Goal: Task Accomplishment & Management: Use online tool/utility

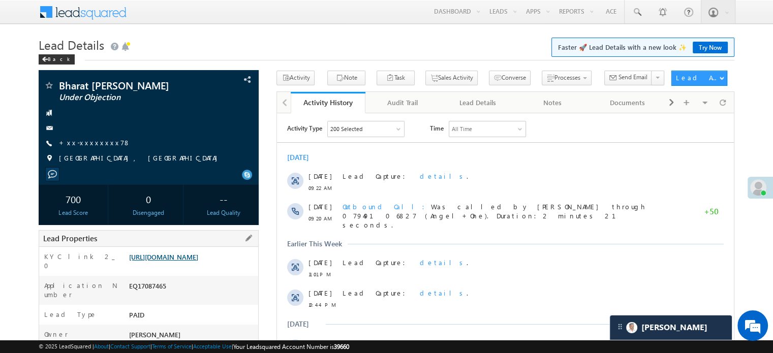
click at [178, 261] on link "https://angelbroking1-pk3em7sa.customui-test.leadsquared.com?leadId=0569c96d-b0…" at bounding box center [163, 256] width 69 height 9
click at [163, 260] on link "https://angelbroking1-pk3em7sa.customui-test.leadsquared.com?leadId=0569c96d-b0…" at bounding box center [163, 256] width 69 height 9
click at [84, 146] on link "+xx-xxxxxxxx78" at bounding box center [95, 142] width 72 height 9
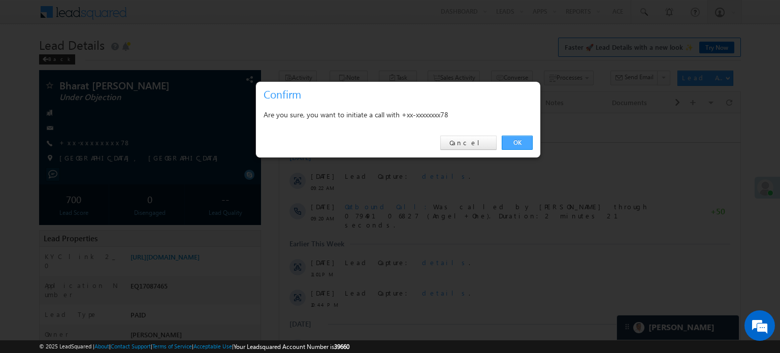
click at [508, 136] on link "OK" at bounding box center [517, 143] width 31 height 14
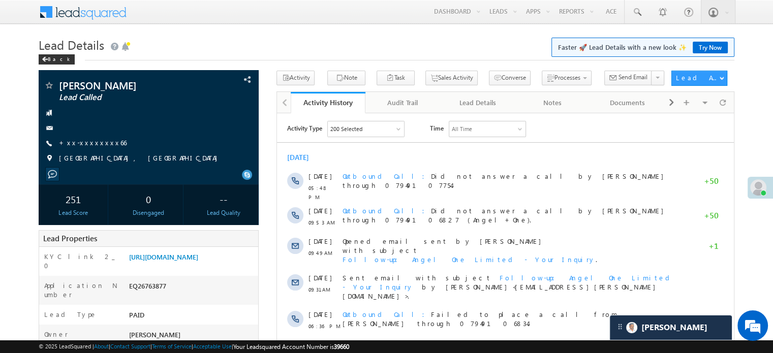
scroll to position [6010, 0]
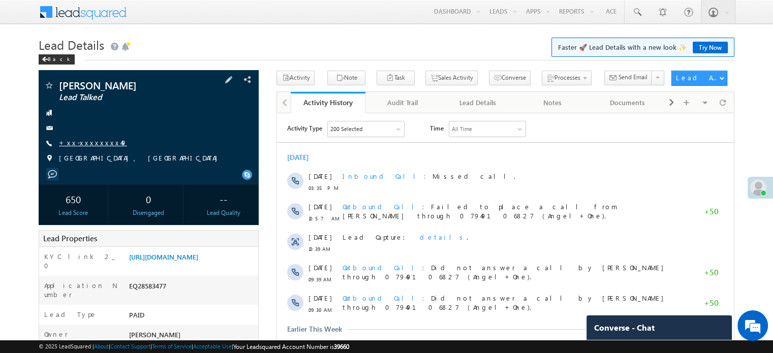
click at [86, 141] on link "+xx-xxxxxxxx49" at bounding box center [93, 142] width 68 height 9
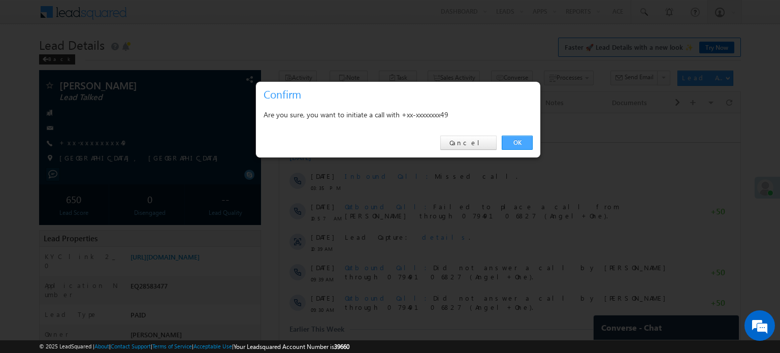
click at [524, 140] on link "OK" at bounding box center [517, 143] width 31 height 14
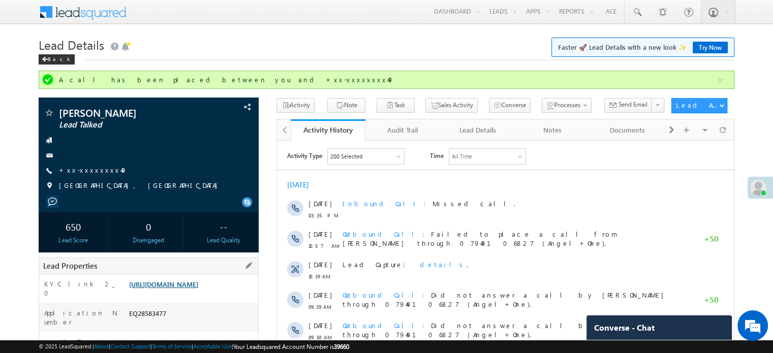
click at [198, 287] on link "[URL][DOMAIN_NAME]" at bounding box center [163, 284] width 69 height 9
click at [156, 280] on link "[URL][DOMAIN_NAME]" at bounding box center [163, 284] width 69 height 9
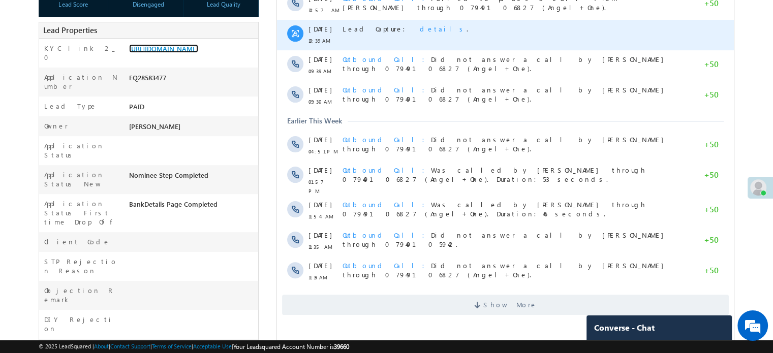
scroll to position [254, 0]
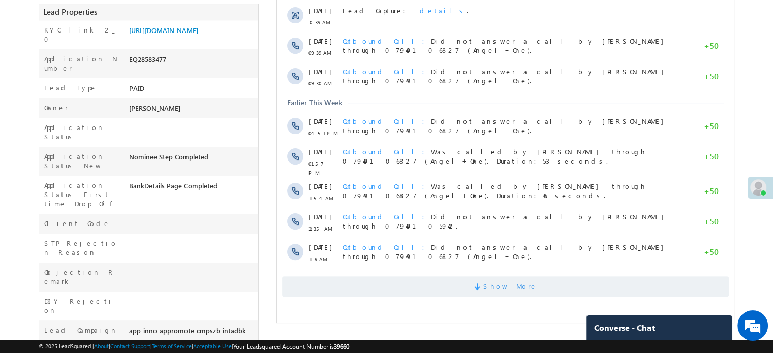
click at [415, 276] on span "Show More" at bounding box center [505, 286] width 446 height 20
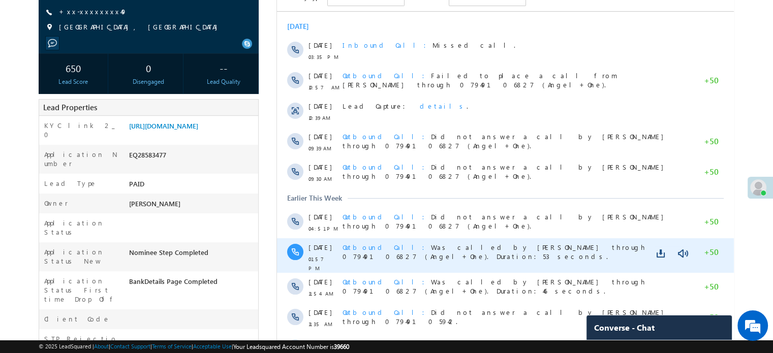
scroll to position [51, 0]
